Goal: Transaction & Acquisition: Purchase product/service

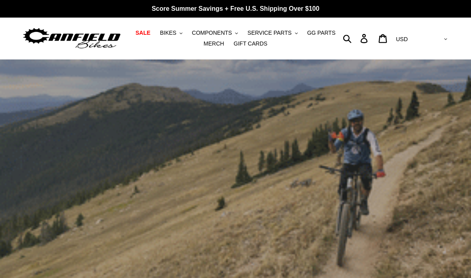
click at [171, 32] on span "BIKES" at bounding box center [168, 33] width 16 height 7
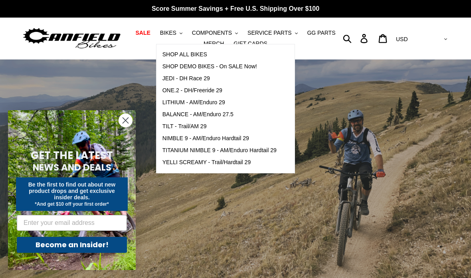
click at [174, 125] on span "TILT - Trail/AM 29" at bounding box center [185, 126] width 44 height 7
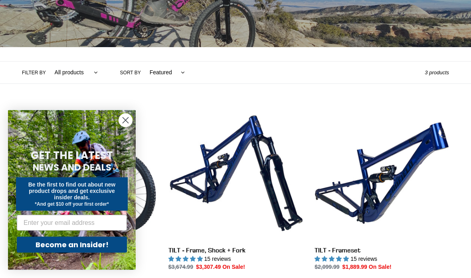
scroll to position [132, 0]
click at [125, 127] on circle "Close dialog" at bounding box center [125, 120] width 13 height 13
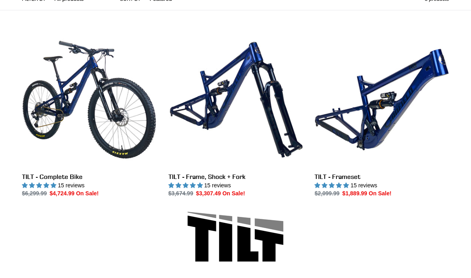
scroll to position [221, 0]
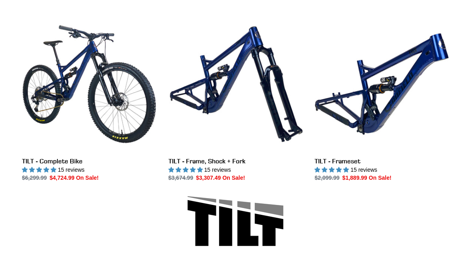
click at [57, 133] on link "TILT - Complete Bike" at bounding box center [89, 99] width 135 height 165
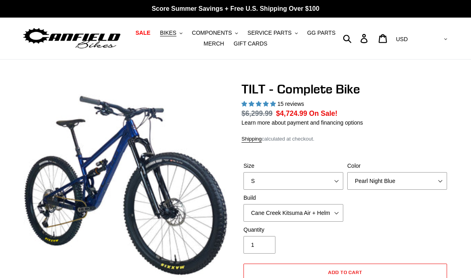
select select "highest-rating"
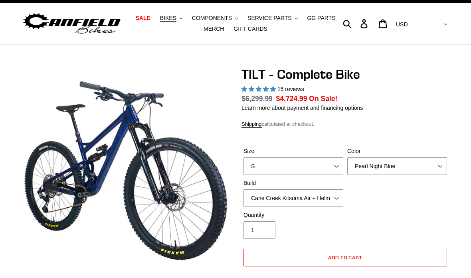
scroll to position [22, 0]
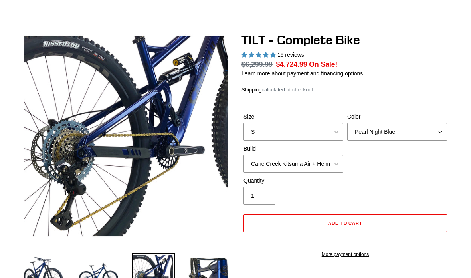
scroll to position [54, 0]
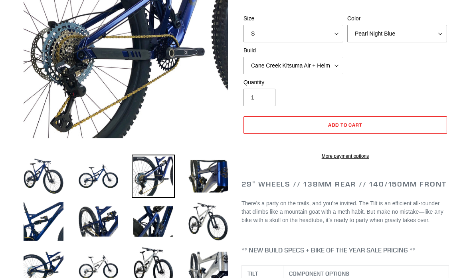
click at [87, 223] on img at bounding box center [98, 221] width 43 height 43
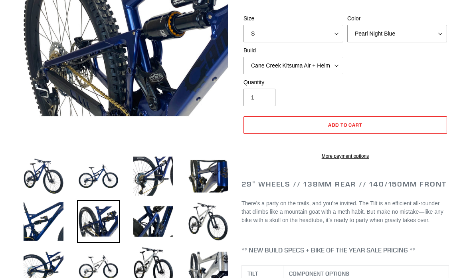
scroll to position [144, 0]
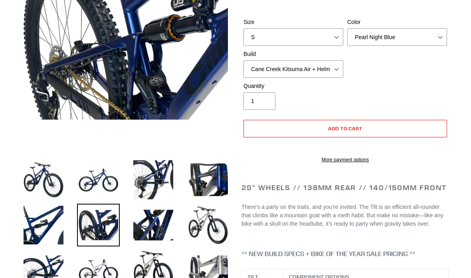
click at [45, 225] on img at bounding box center [43, 225] width 43 height 43
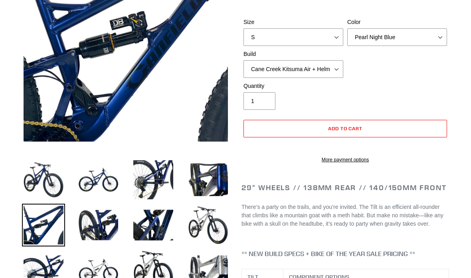
click at [157, 227] on img at bounding box center [153, 225] width 43 height 43
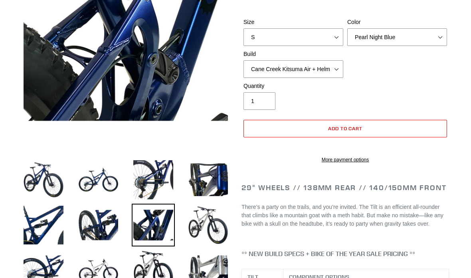
click at [200, 225] on img at bounding box center [208, 225] width 43 height 43
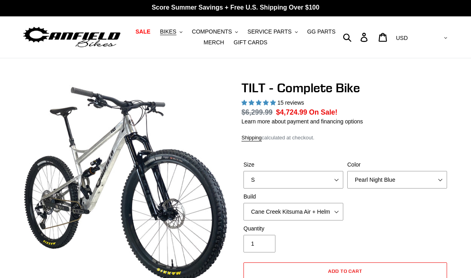
scroll to position [0, 0]
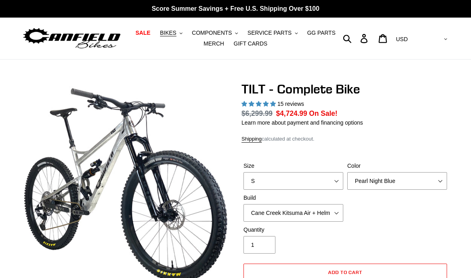
click at [177, 33] on span "BIKES" at bounding box center [168, 33] width 16 height 7
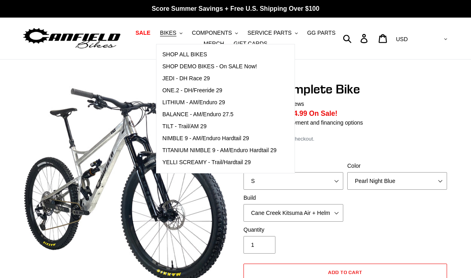
click at [225, 72] on link "SHOP DEMO BIKES - On SALE Now!" at bounding box center [220, 67] width 126 height 12
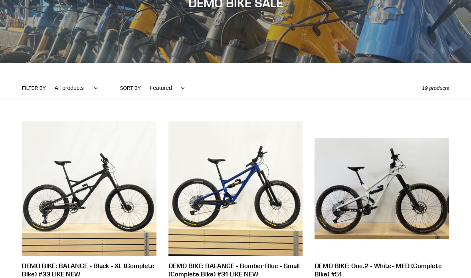
scroll to position [144, 0]
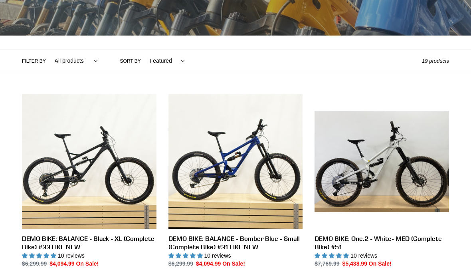
click at [172, 70] on select "Featured Best selling Alphabetically, A-Z Alphabetically, Z-A Price, low to hig…" at bounding box center [166, 61] width 46 height 22
select select "price-ascending"
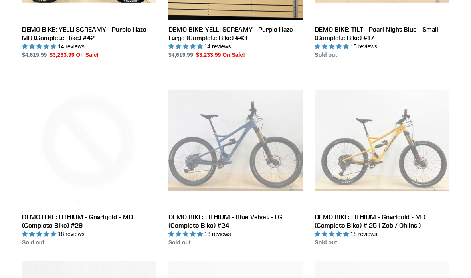
scroll to position [491, 0]
